Goal: Task Accomplishment & Management: Manage account settings

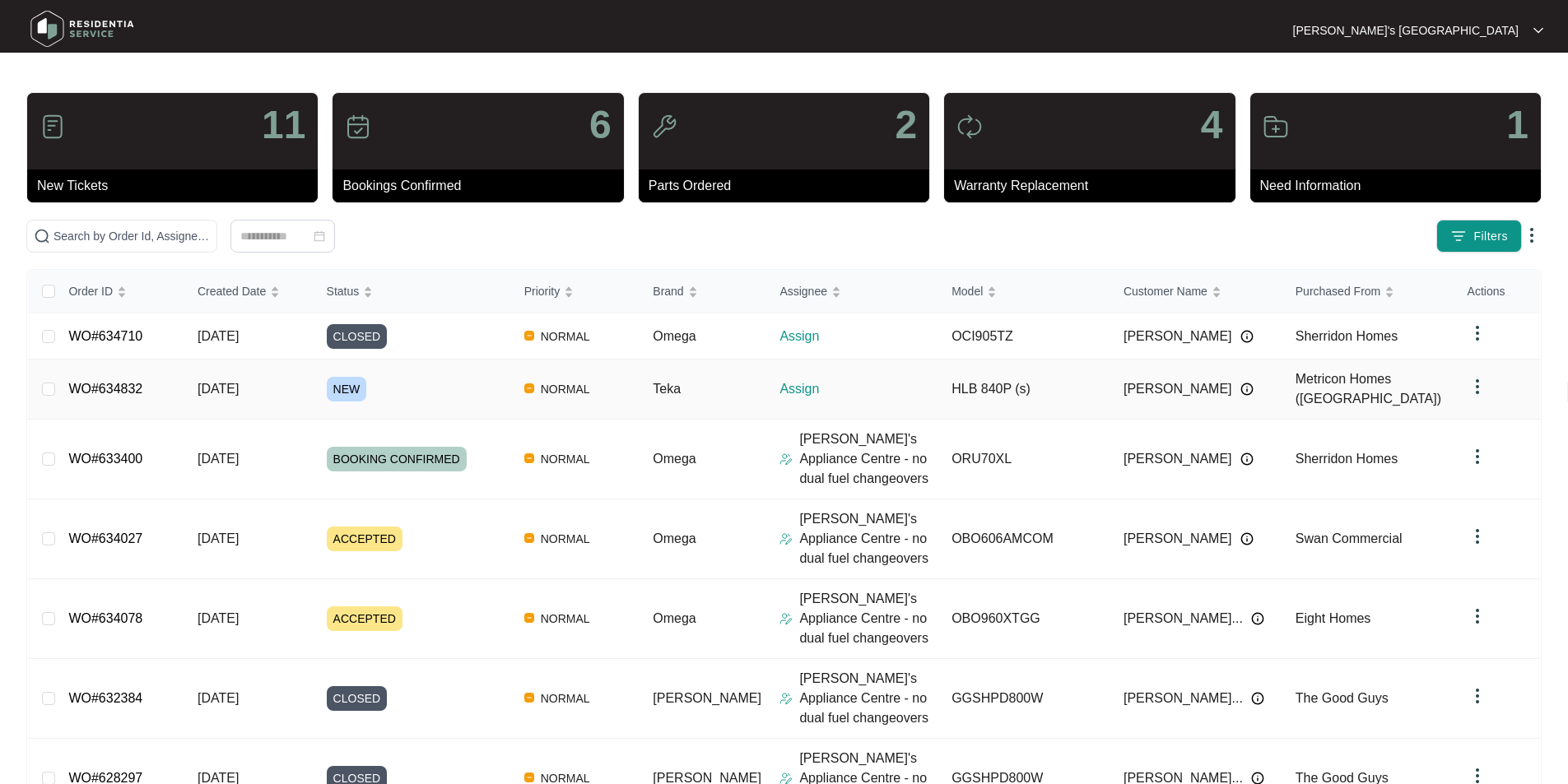
click at [104, 382] on link "WO#634832" at bounding box center [105, 389] width 74 height 14
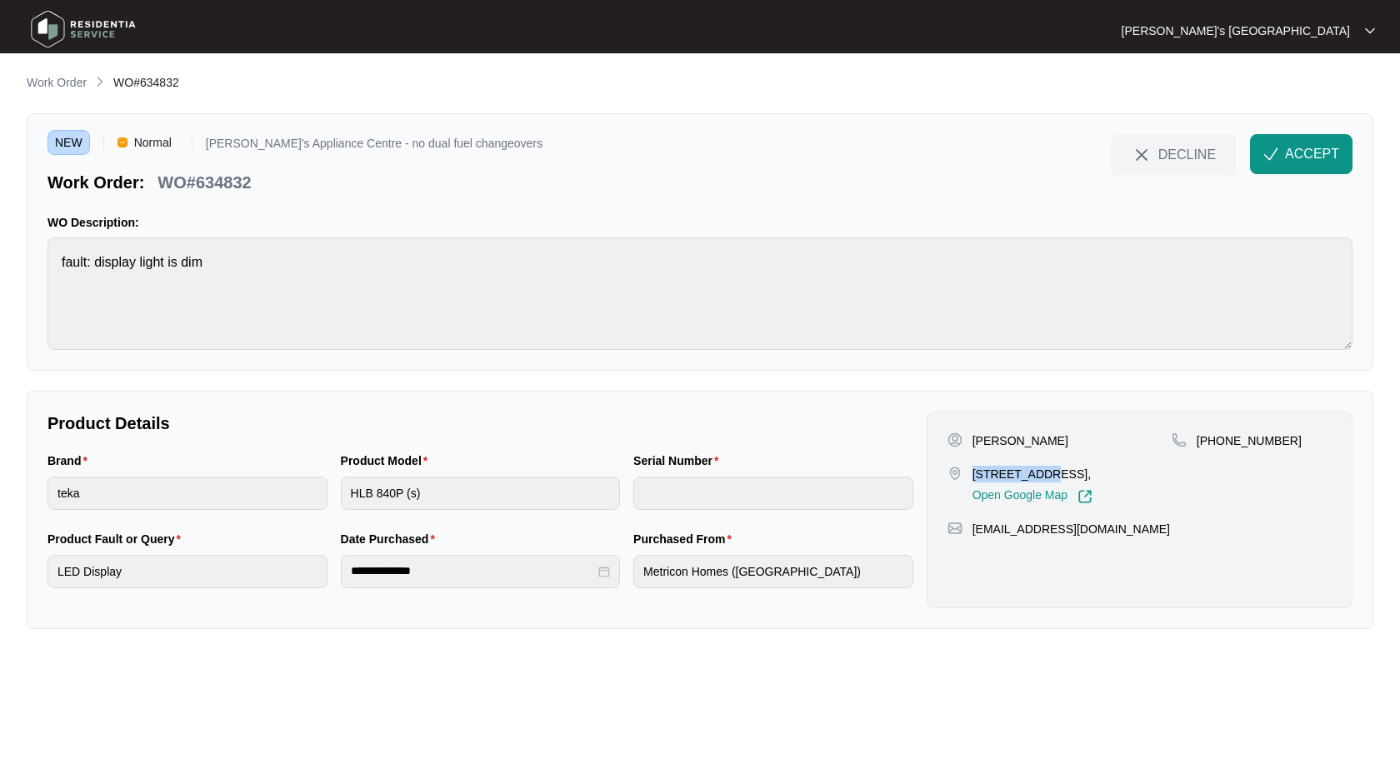
drag, startPoint x: 974, startPoint y: 472, endPoint x: 1058, endPoint y: 475, distance: 84.2
click at [1058, 475] on p "[STREET_ADDRESS]," at bounding box center [1032, 474] width 120 height 17
click at [988, 432] on p "[PERSON_NAME]" at bounding box center [1020, 440] width 96 height 17
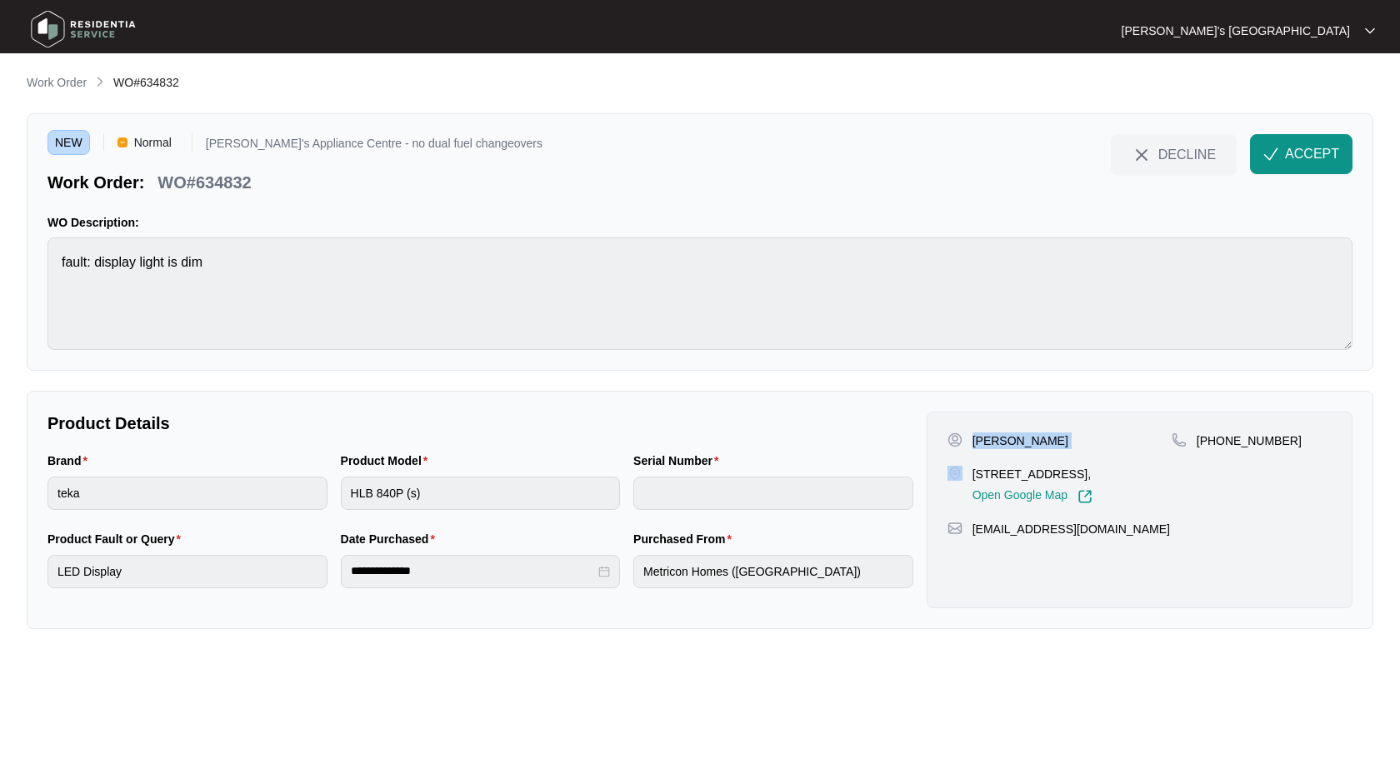
copy p "[PERSON_NAME]"
click at [244, 182] on p "WO#634832" at bounding box center [203, 182] width 93 height 23
copy p "634832"
click at [1332, 167] on button "ACCEPT" at bounding box center [1301, 154] width 102 height 40
